Goal: Obtain resource: Download file/media

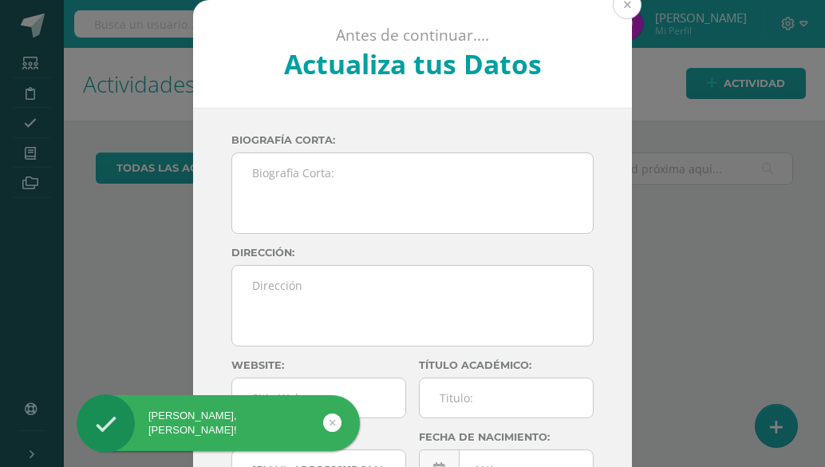
click at [623, 5] on button at bounding box center [626, 4] width 29 height 29
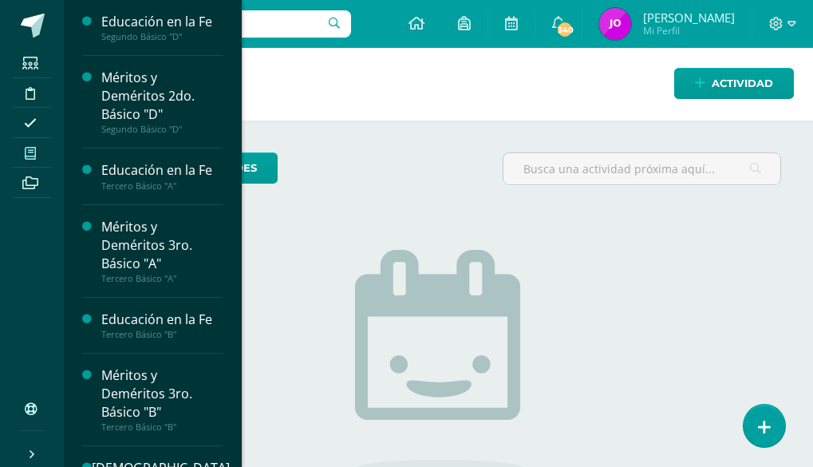
click at [37, 157] on span at bounding box center [31, 153] width 36 height 22
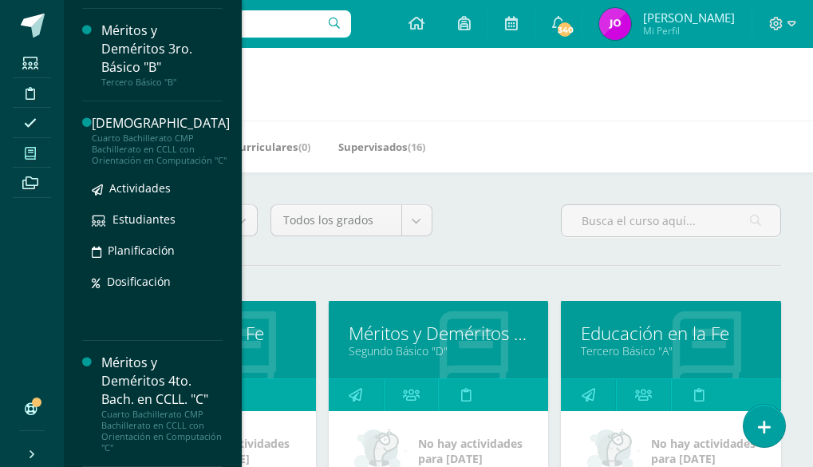
scroll to position [347, 0]
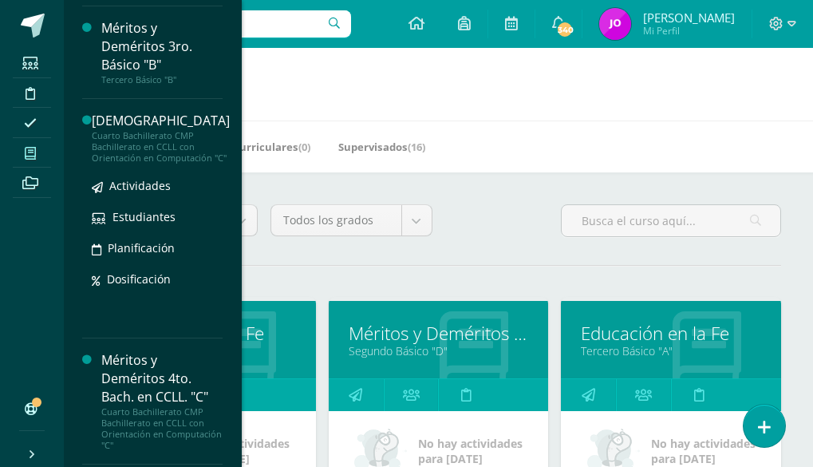
click at [132, 134] on div "Cuarto Bachillerato CMP Bachillerato en CCLL con Orientación en Computación "C"" at bounding box center [161, 146] width 138 height 33
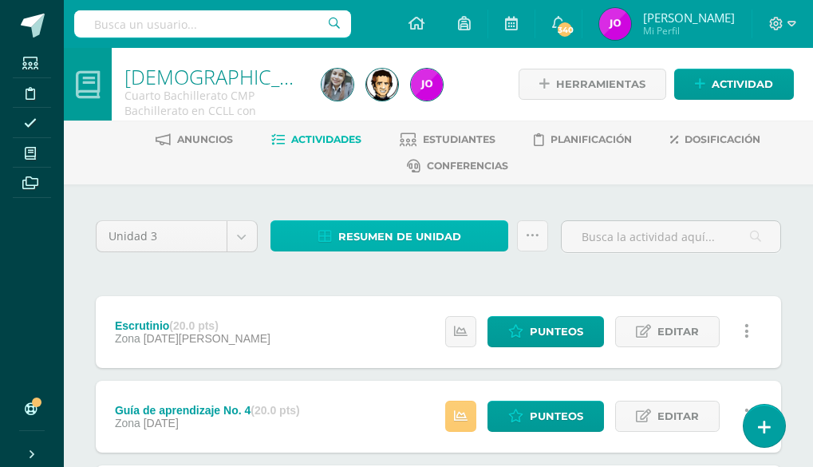
click at [423, 236] on span "Resumen de unidad" at bounding box center [399, 237] width 123 height 30
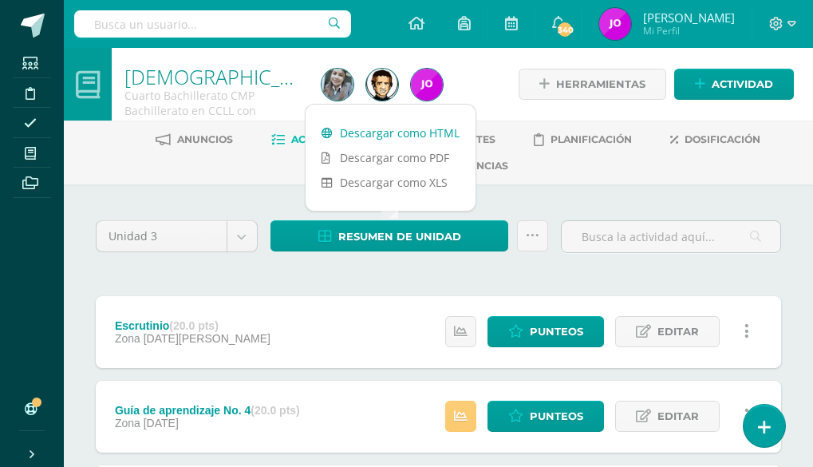
click at [429, 136] on link "Descargar como HTML" at bounding box center [390, 132] width 170 height 25
